Goal: Navigation & Orientation: Find specific page/section

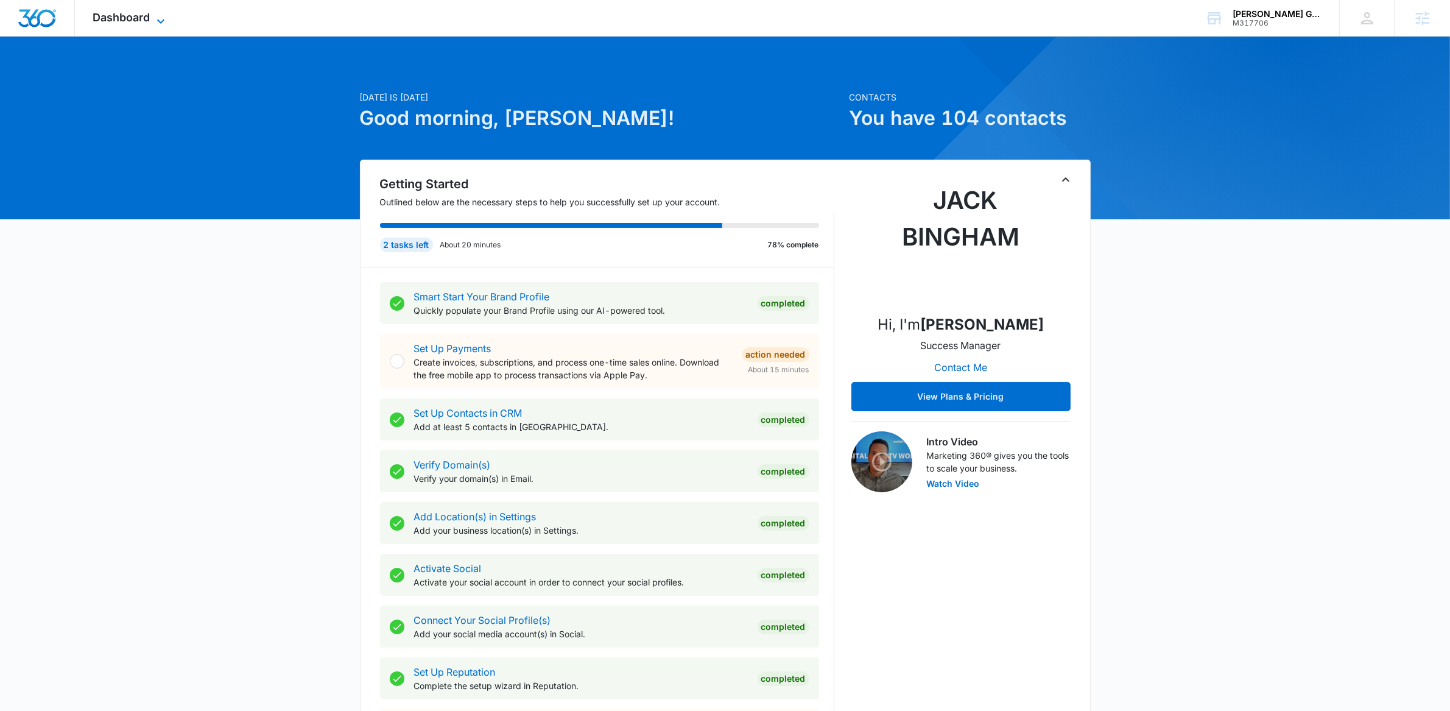
click at [160, 19] on icon at bounding box center [160, 21] width 15 height 15
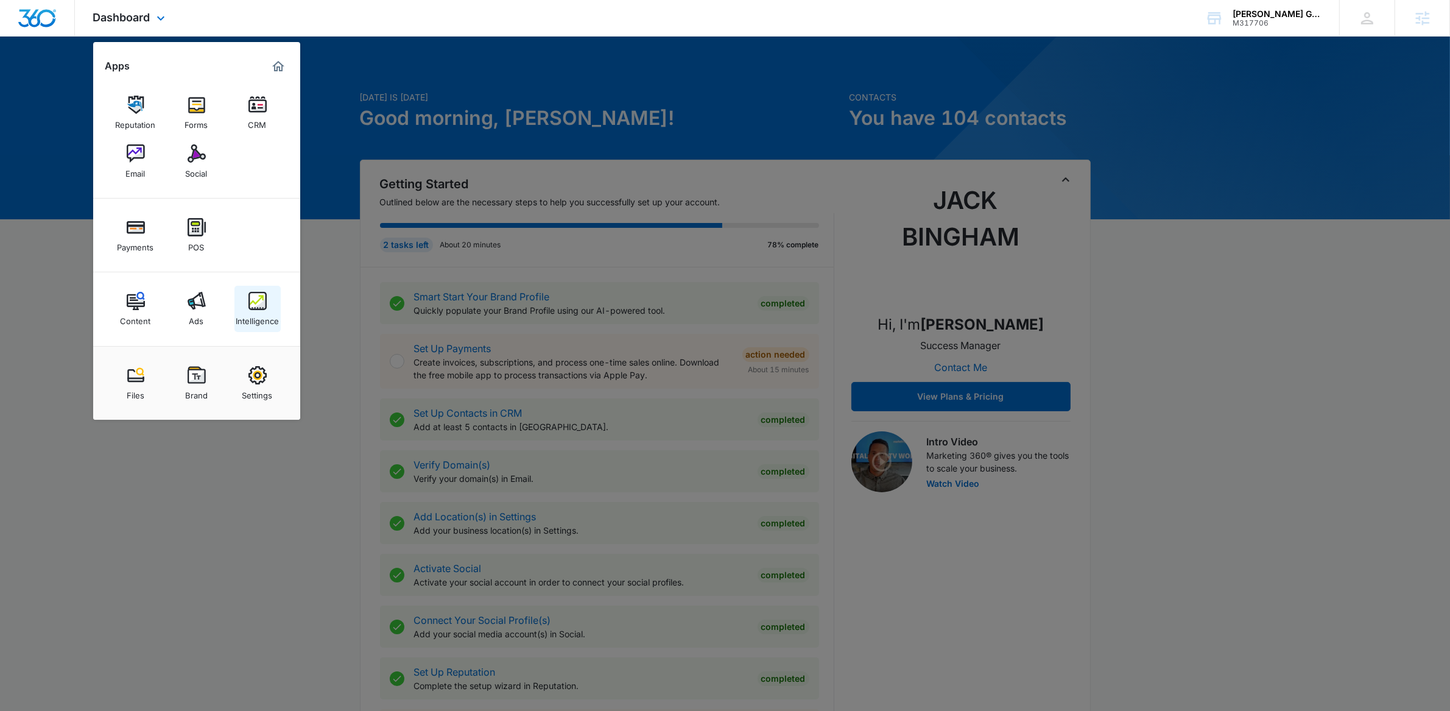
click at [258, 307] on img at bounding box center [257, 301] width 18 height 18
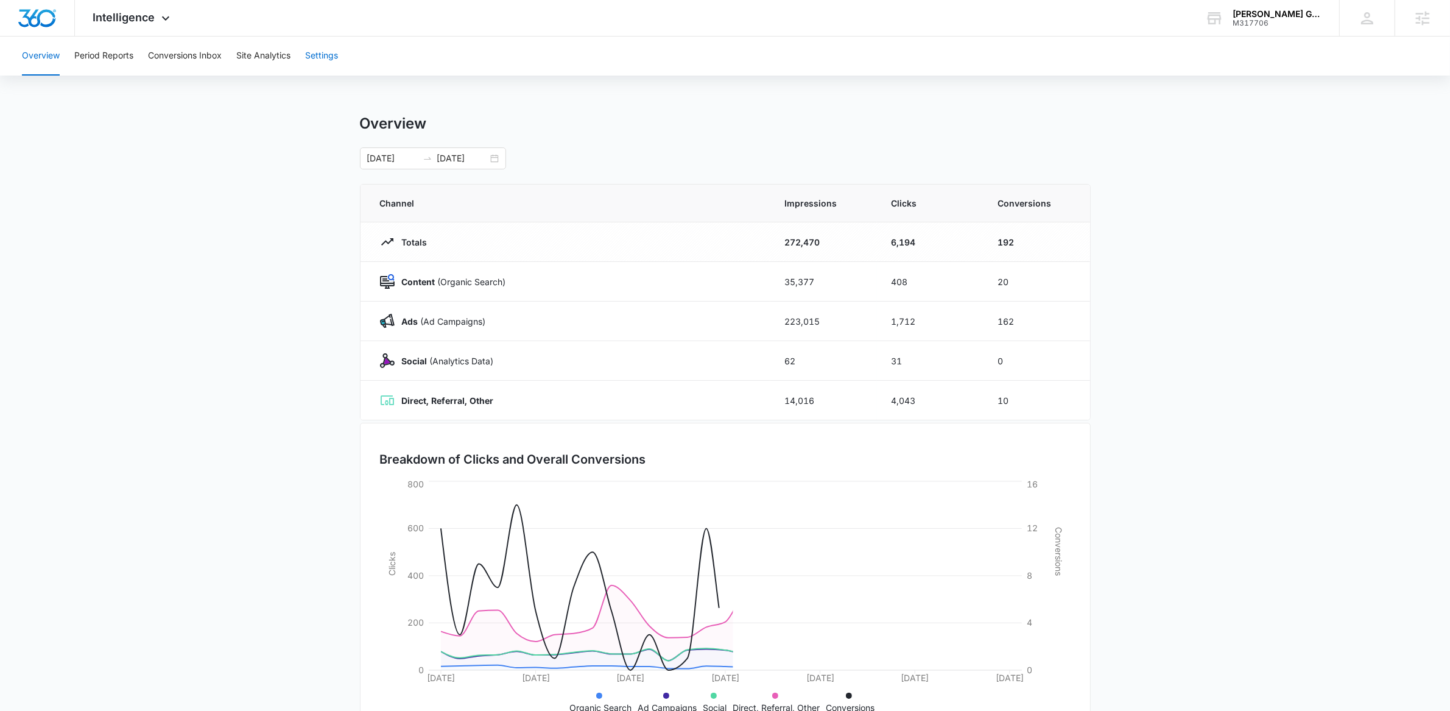
click at [324, 47] on button "Settings" at bounding box center [321, 56] width 33 height 39
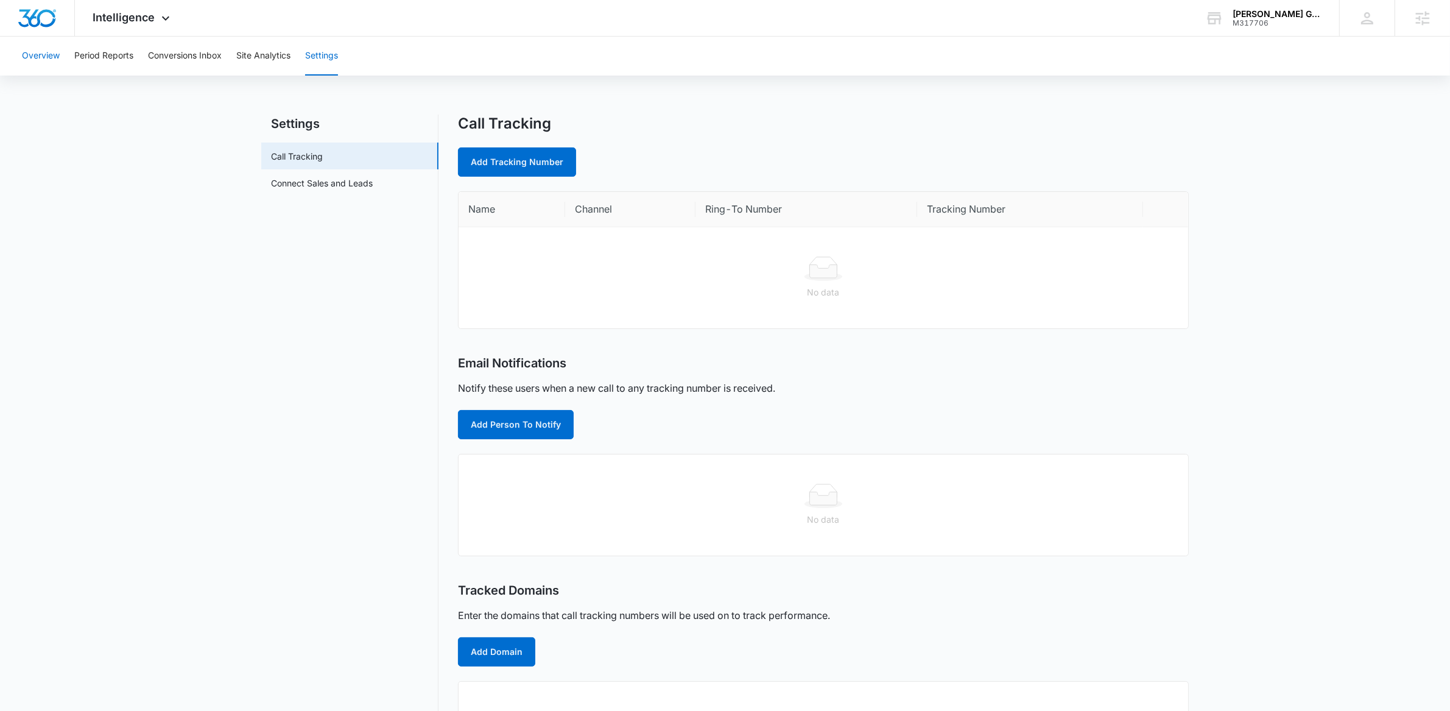
click at [43, 50] on button "Overview" at bounding box center [41, 56] width 38 height 39
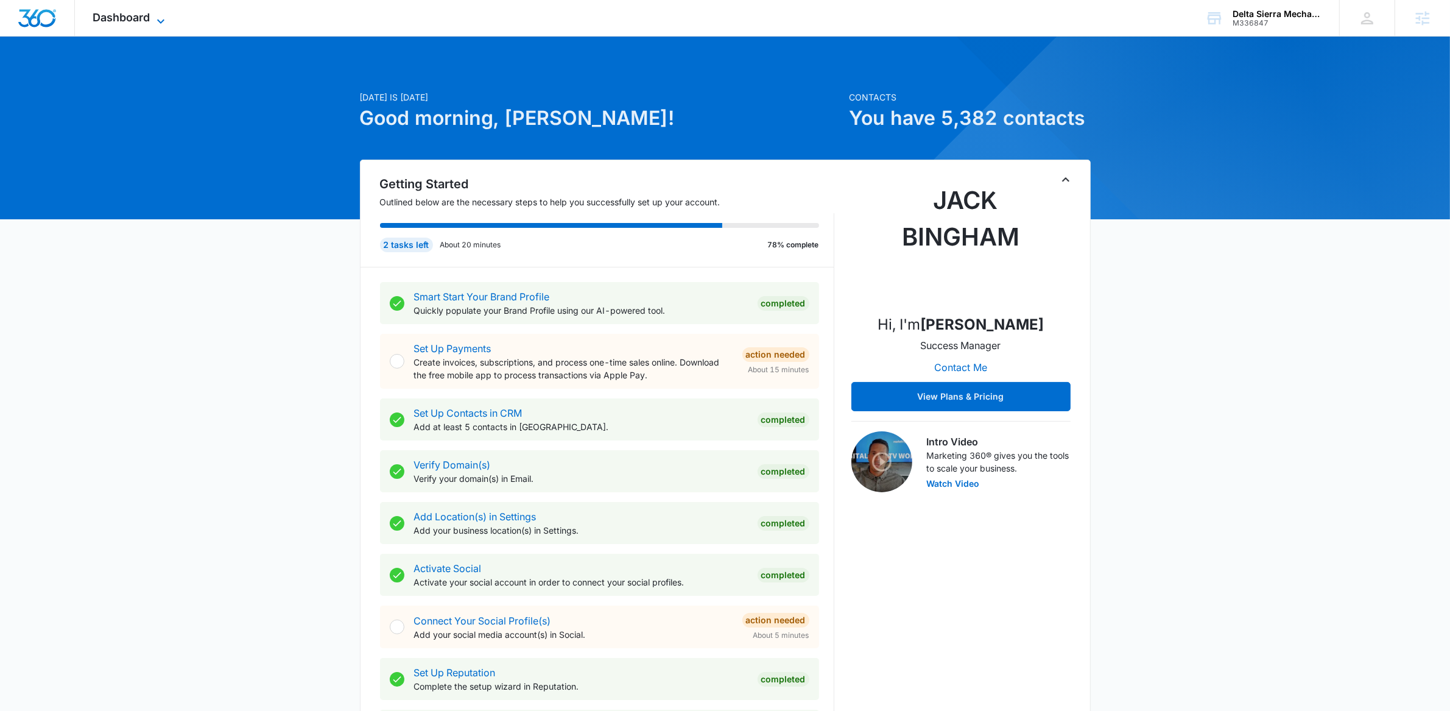
click at [162, 23] on icon at bounding box center [160, 21] width 15 height 15
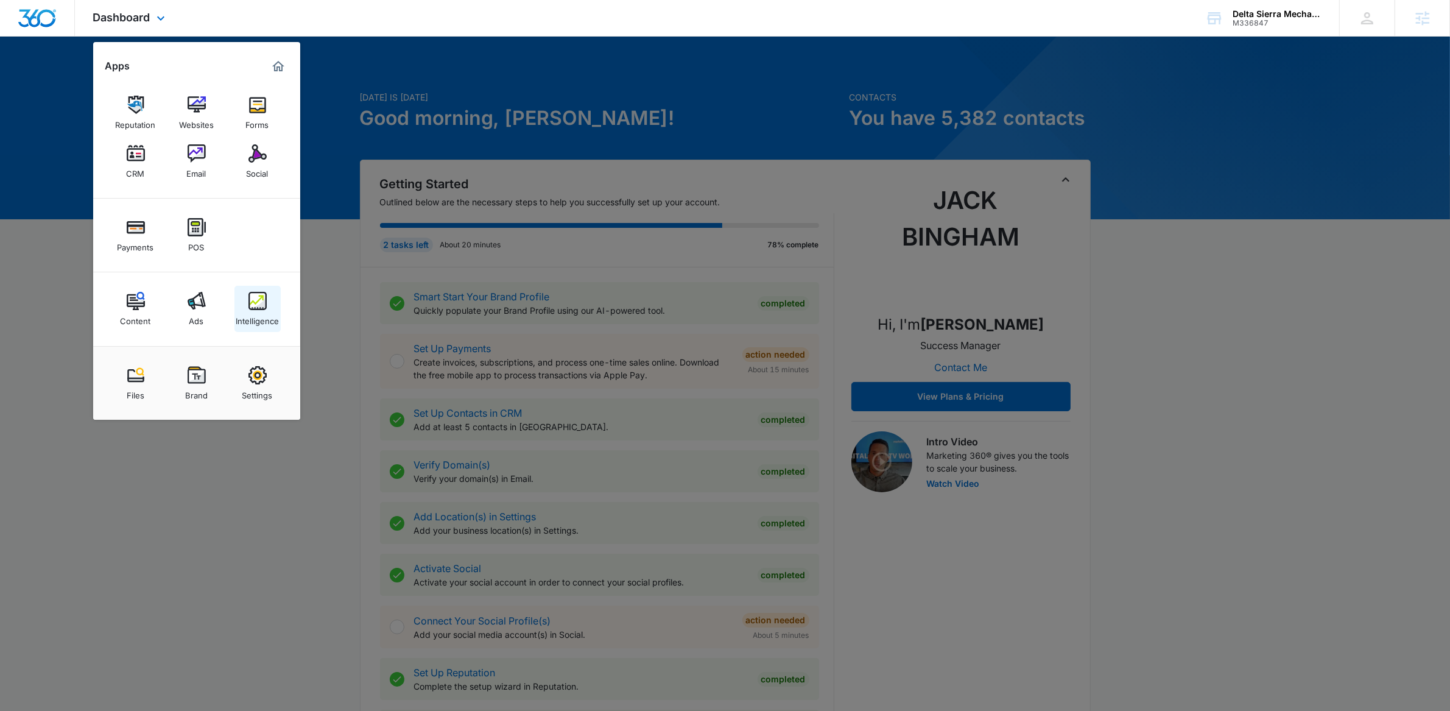
click at [254, 307] on img at bounding box center [257, 301] width 18 height 18
